Goal: Information Seeking & Learning: Learn about a topic

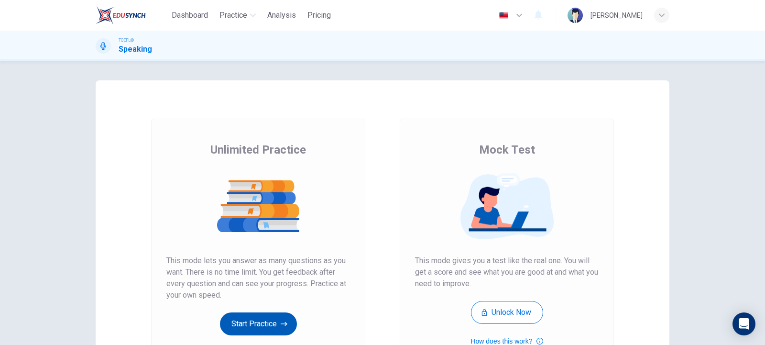
click at [248, 315] on button "Start Practice" at bounding box center [258, 323] width 77 height 23
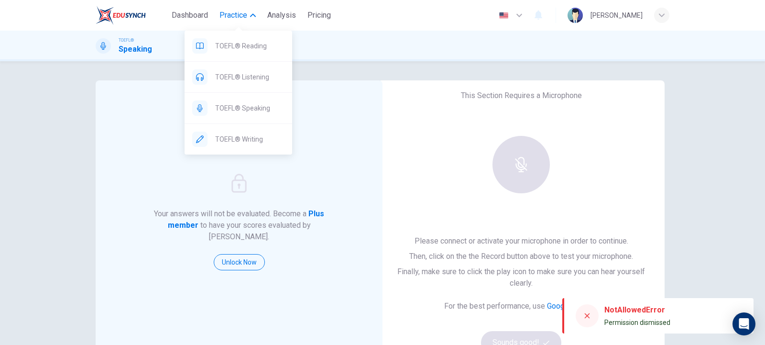
click at [233, 17] on span "Practice" at bounding box center [234, 15] width 28 height 11
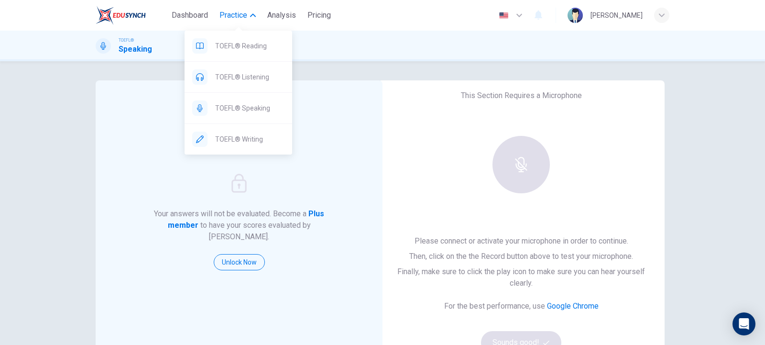
click at [231, 18] on span "Practice" at bounding box center [234, 15] width 28 height 11
click at [254, 10] on button "Practice" at bounding box center [238, 15] width 44 height 17
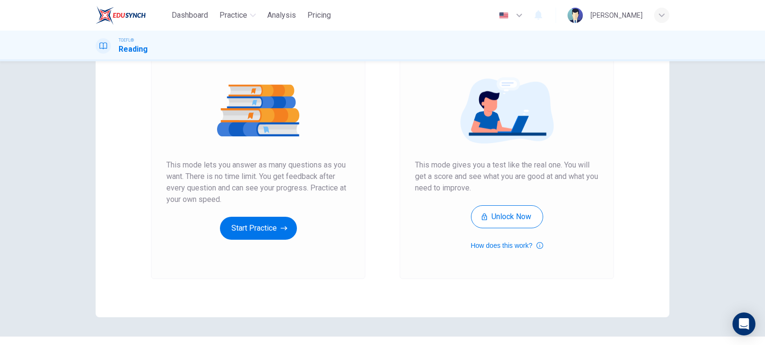
scroll to position [118, 0]
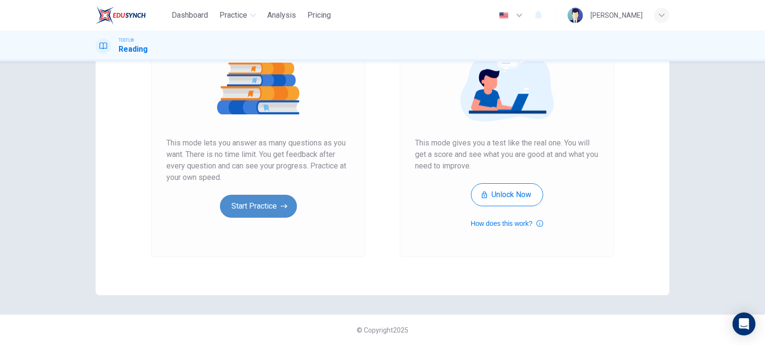
click at [274, 199] on button "Start Practice" at bounding box center [258, 206] width 77 height 23
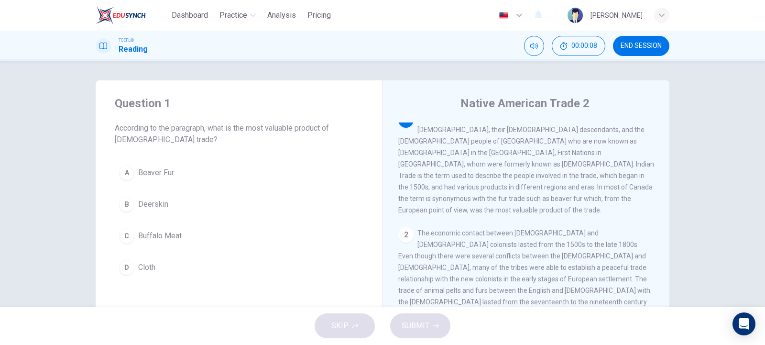
scroll to position [0, 0]
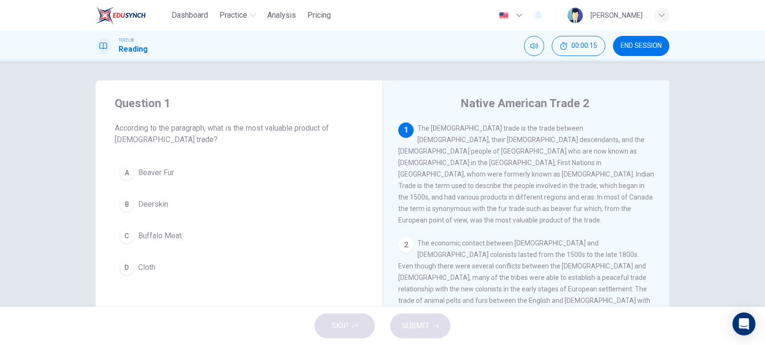
click at [114, 28] on div "Dashboard Practice Analysis Pricing English en ​ [PERSON_NAME]" at bounding box center [383, 15] width 574 height 31
click at [144, 31] on div "TOEFL® Reading 00:00:15 END SESSION" at bounding box center [382, 46] width 765 height 31
click at [107, 44] on icon at bounding box center [103, 46] width 8 height 7
drag, startPoint x: 308, startPoint y: 15, endPoint x: 258, endPoint y: 20, distance: 49.5
click at [308, 15] on span "Pricing" at bounding box center [319, 15] width 23 height 11
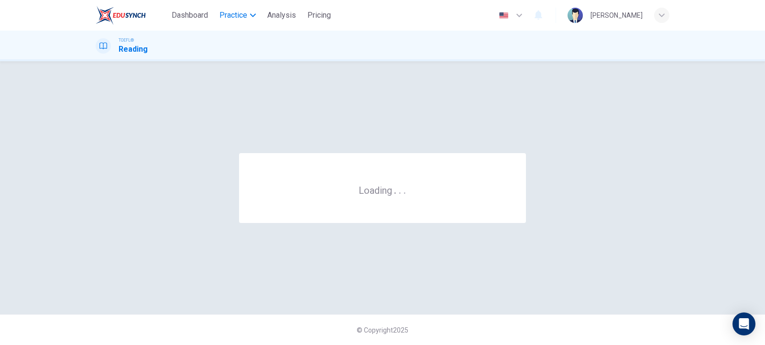
click at [251, 13] on icon "button" at bounding box center [253, 15] width 6 height 6
